Goal: Transaction & Acquisition: Download file/media

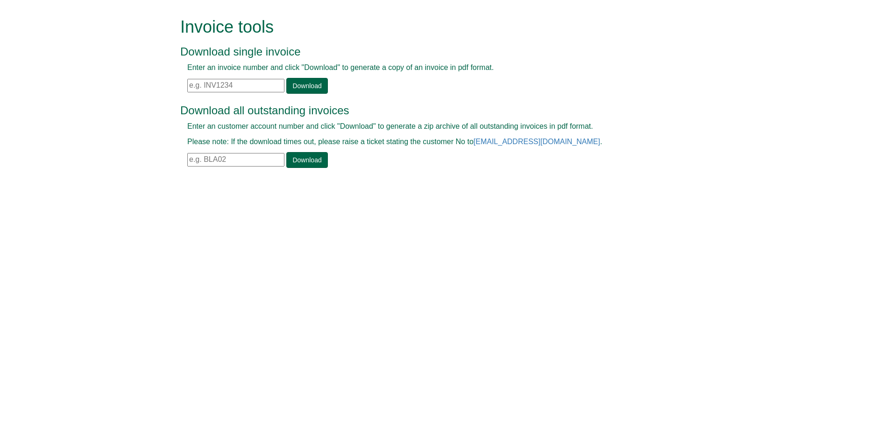
click at [194, 85] on input "text" at bounding box center [235, 86] width 97 height 14
paste input "INV1385824"
type input "INV1385824"
click at [303, 85] on link "Download" at bounding box center [306, 86] width 41 height 16
drag, startPoint x: 241, startPoint y: 85, endPoint x: 174, endPoint y: 84, distance: 67.2
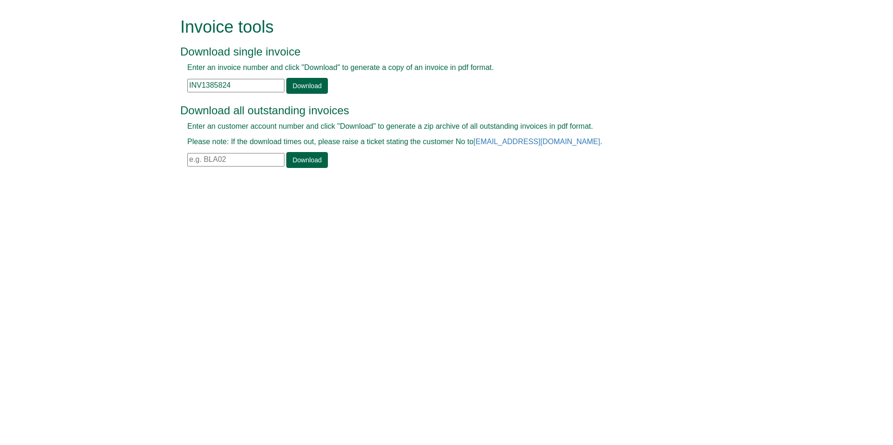
click at [174, 83] on div "Invoice tools Download single invoice Enter an invoice number and click "Downlo…" at bounding box center [446, 94] width 546 height 188
click at [189, 84] on input "text" at bounding box center [235, 86] width 97 height 14
paste input "INV1389207"
type input "INV1389207"
click at [304, 81] on link "Download" at bounding box center [306, 86] width 41 height 16
